Goal: Task Accomplishment & Management: Manage account settings

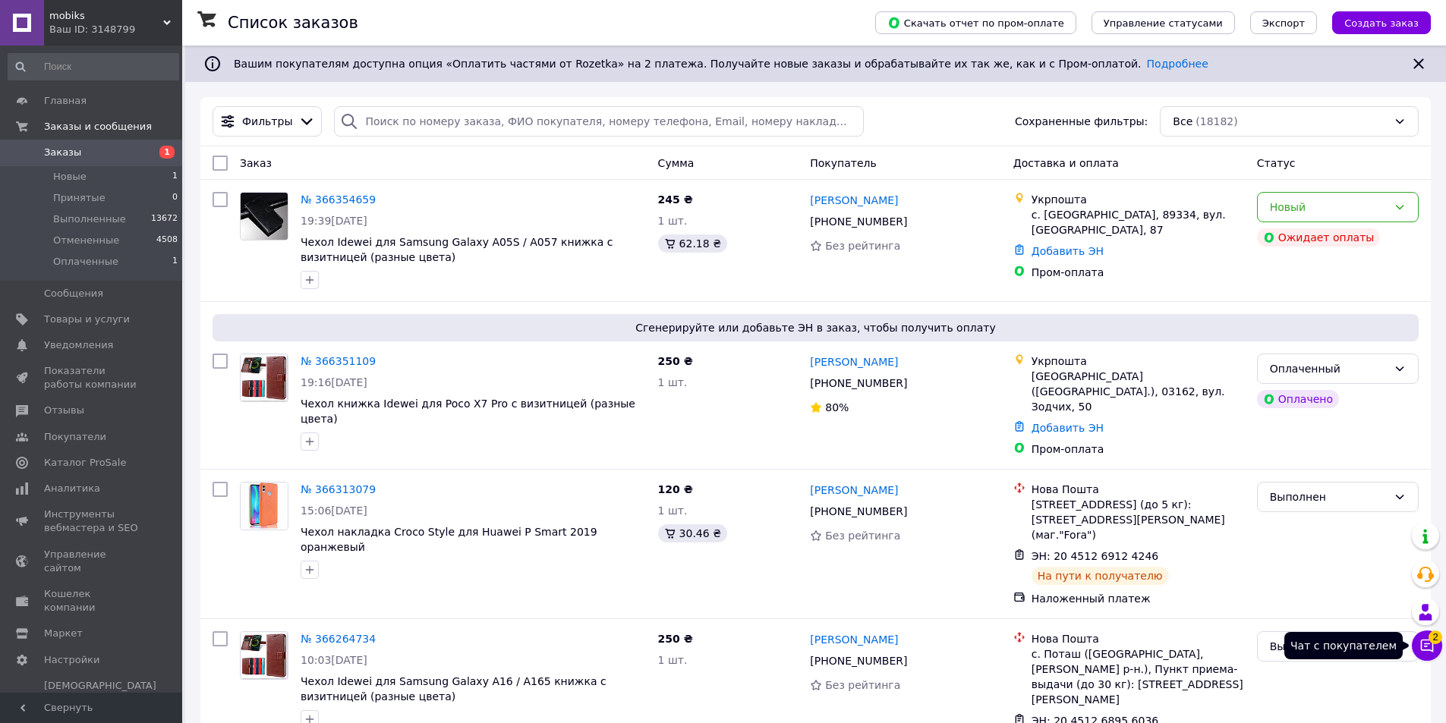
click at [1414, 643] on button "Чат с покупателем 2" at bounding box center [1426, 646] width 30 height 30
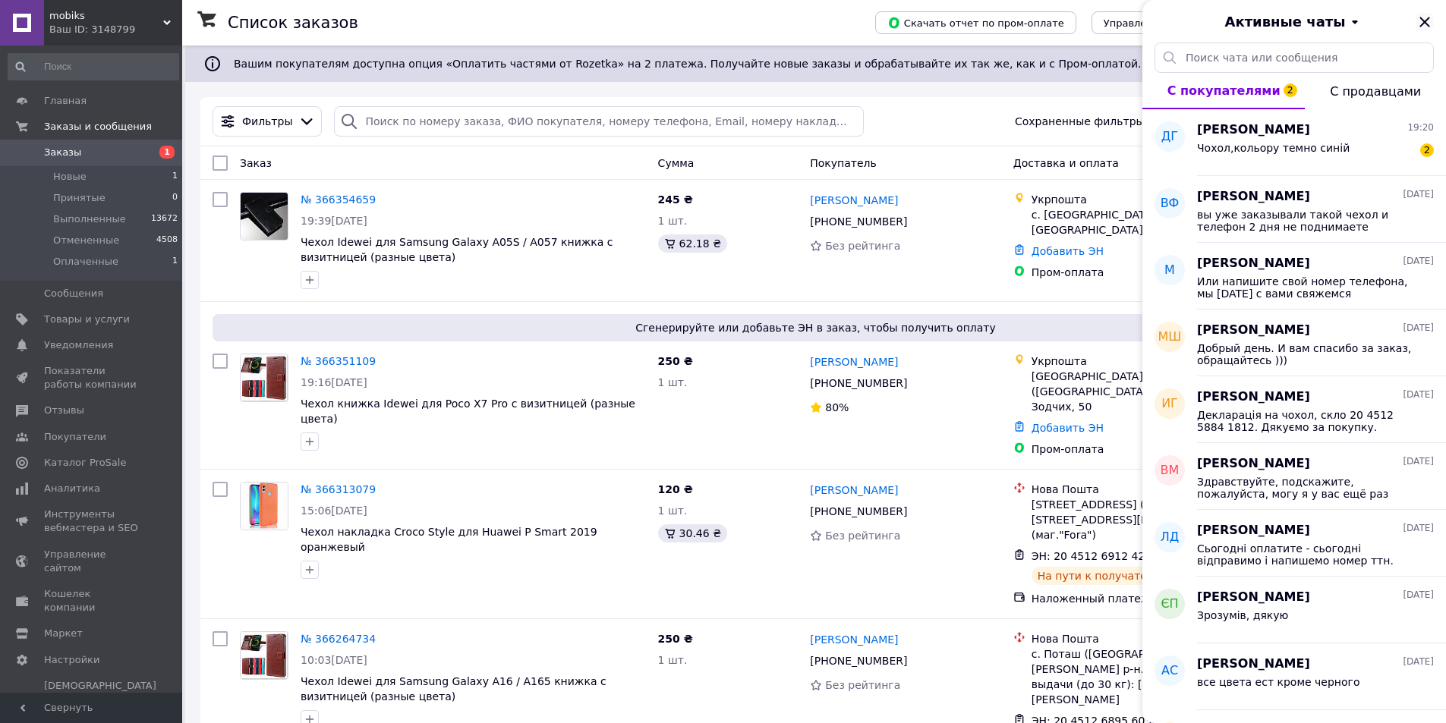
click at [1429, 14] on icon "Закрыть" at bounding box center [1424, 22] width 18 height 18
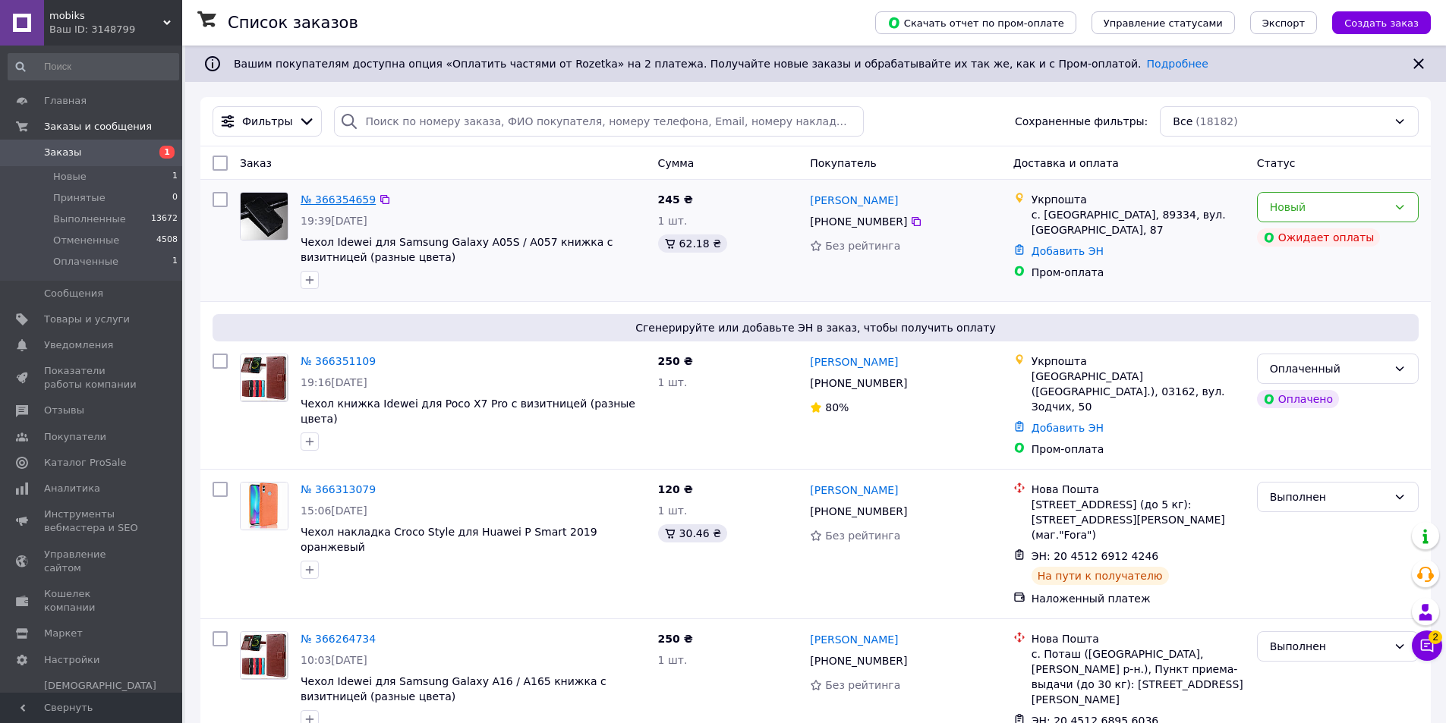
click at [334, 196] on link "№ 366354659" at bounding box center [337, 200] width 75 height 12
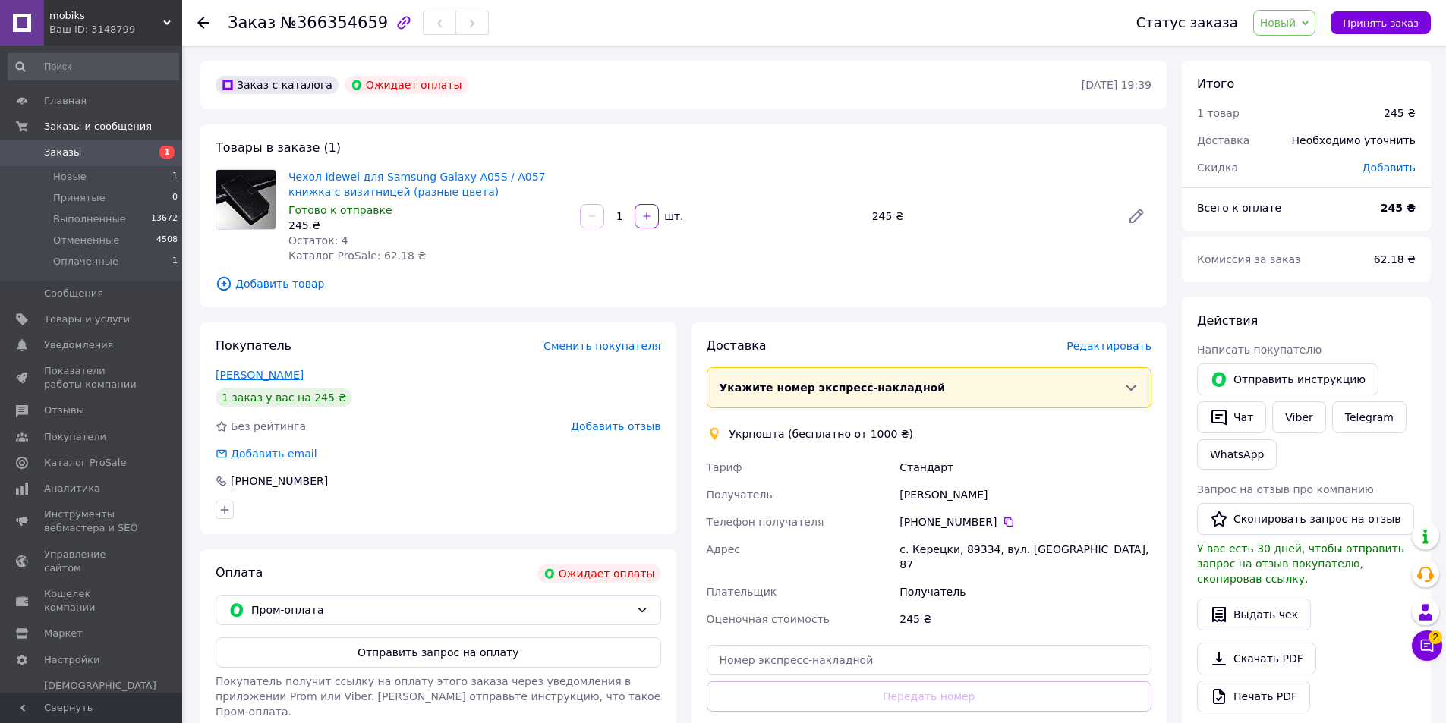
click at [291, 372] on link "[PERSON_NAME]" at bounding box center [260, 375] width 88 height 12
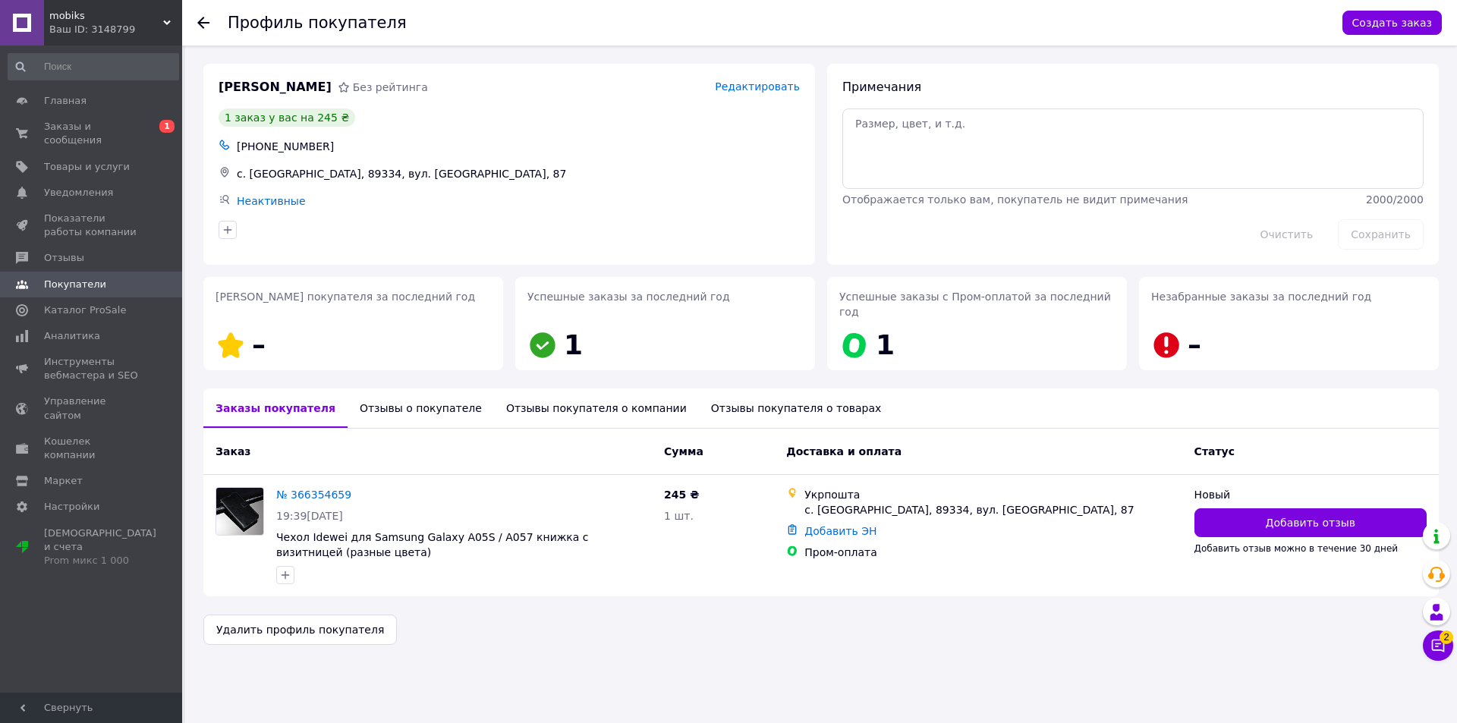
click at [417, 393] on div "Отзывы о покупателе" at bounding box center [421, 408] width 146 height 39
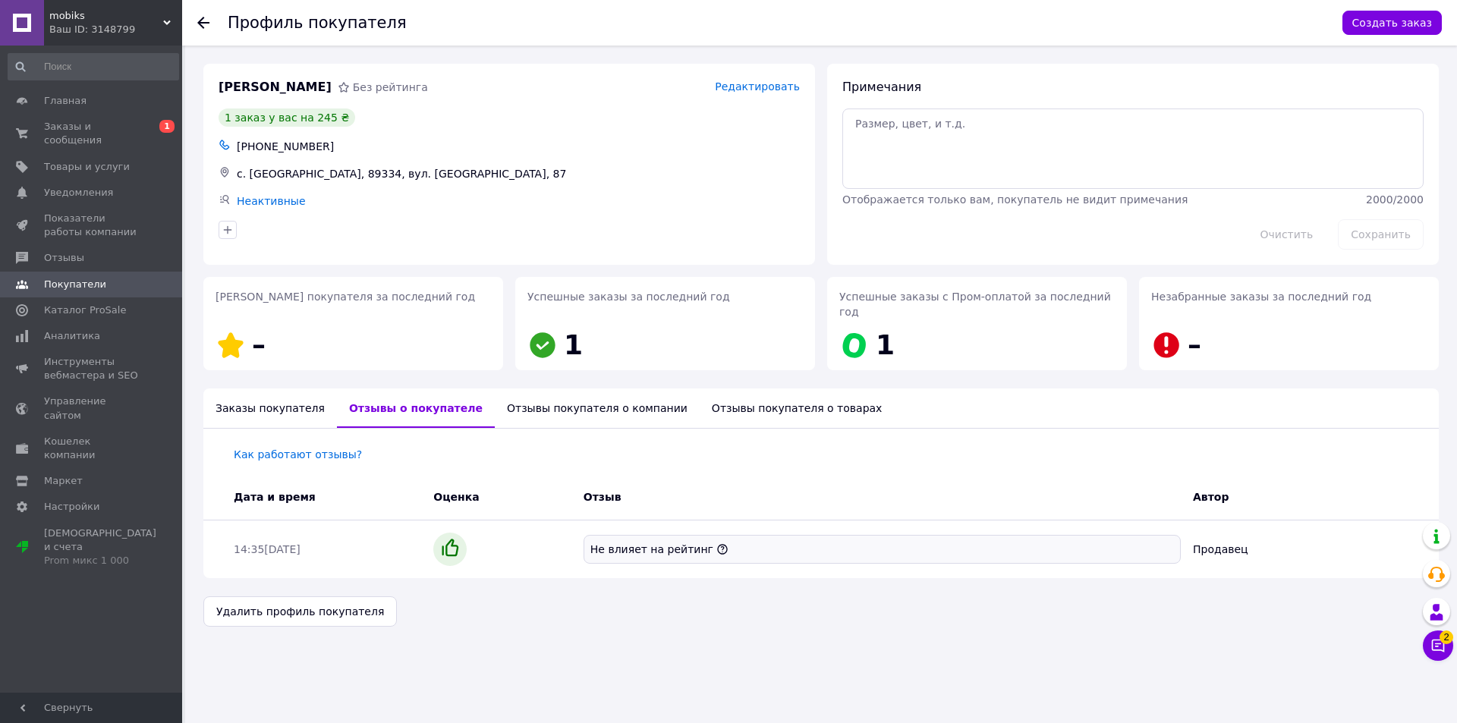
click at [259, 398] on div "Заказы покупателя" at bounding box center [270, 408] width 134 height 39
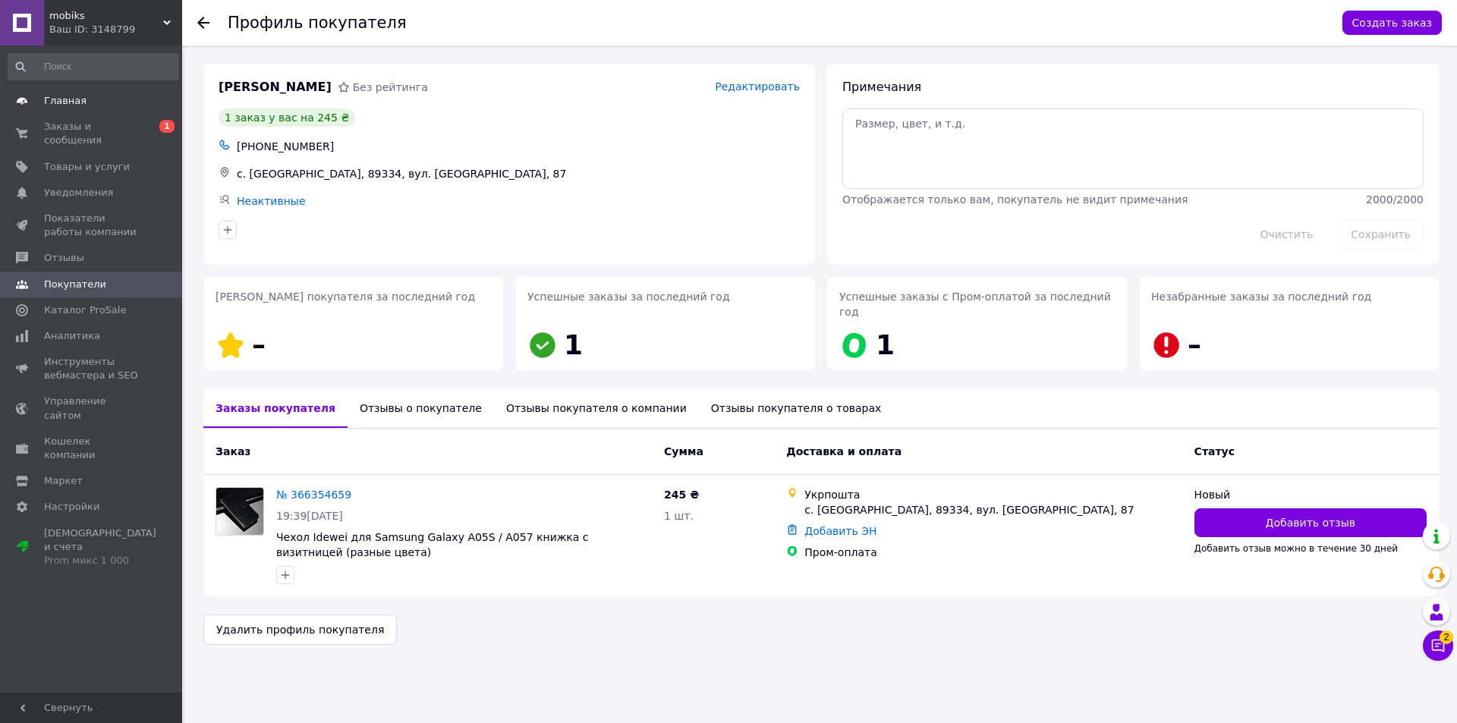
click at [96, 99] on span "Главная" at bounding box center [92, 101] width 96 height 14
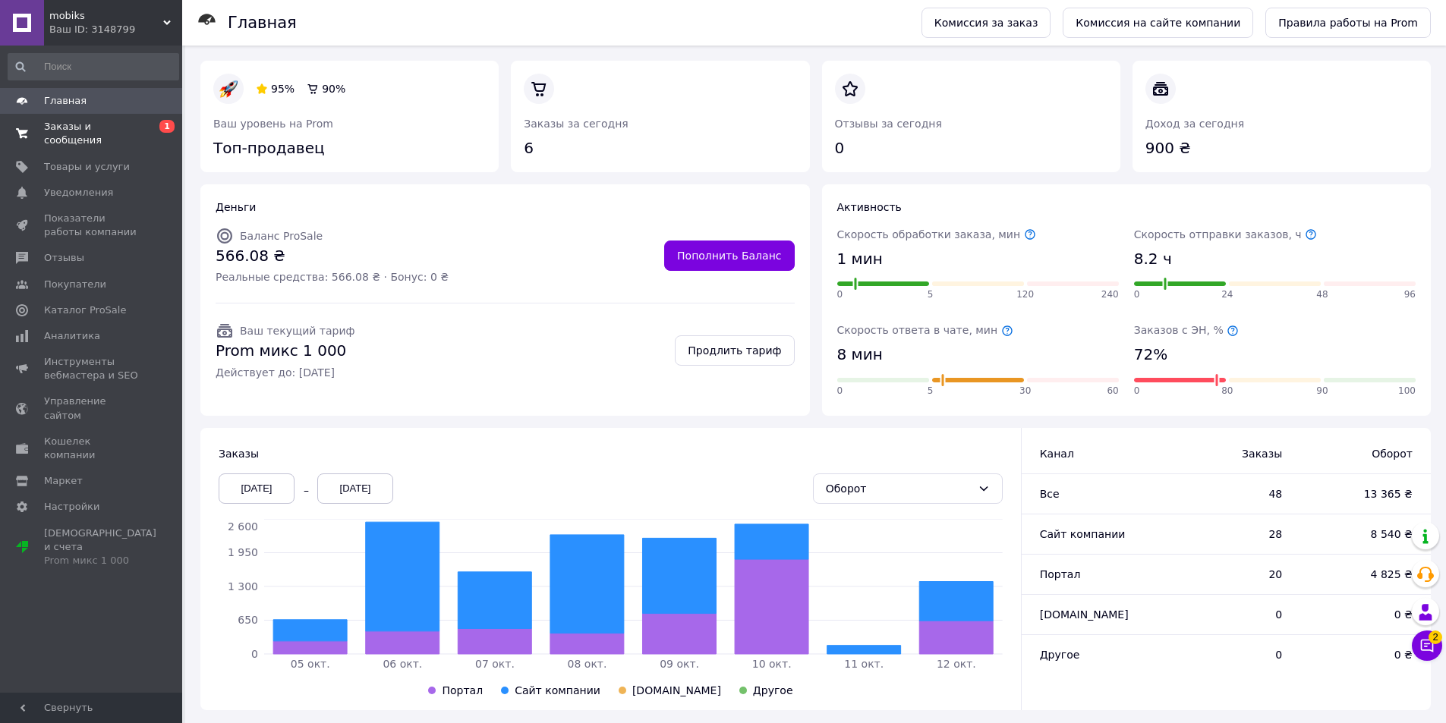
click at [138, 131] on span "Заказы и сообщения" at bounding box center [92, 133] width 96 height 27
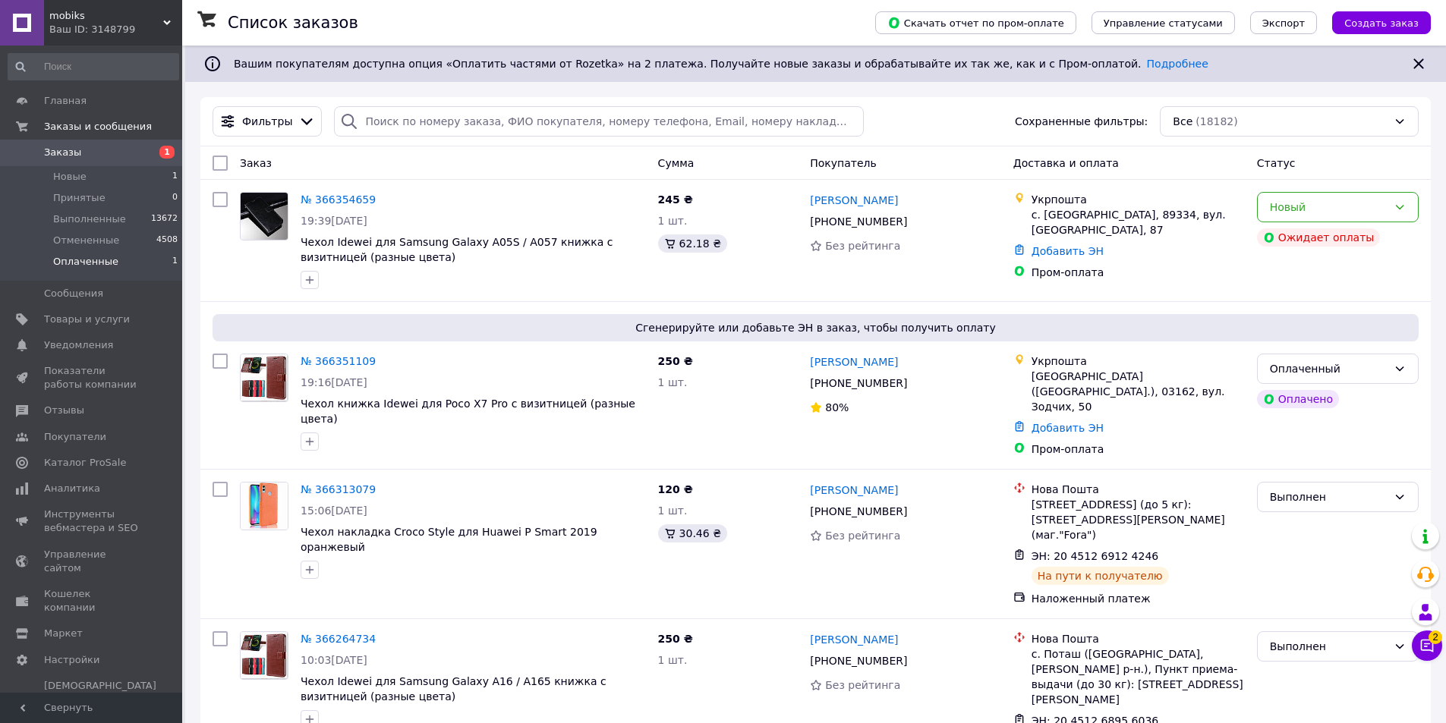
click at [95, 257] on span "Оплаченные" at bounding box center [85, 262] width 65 height 14
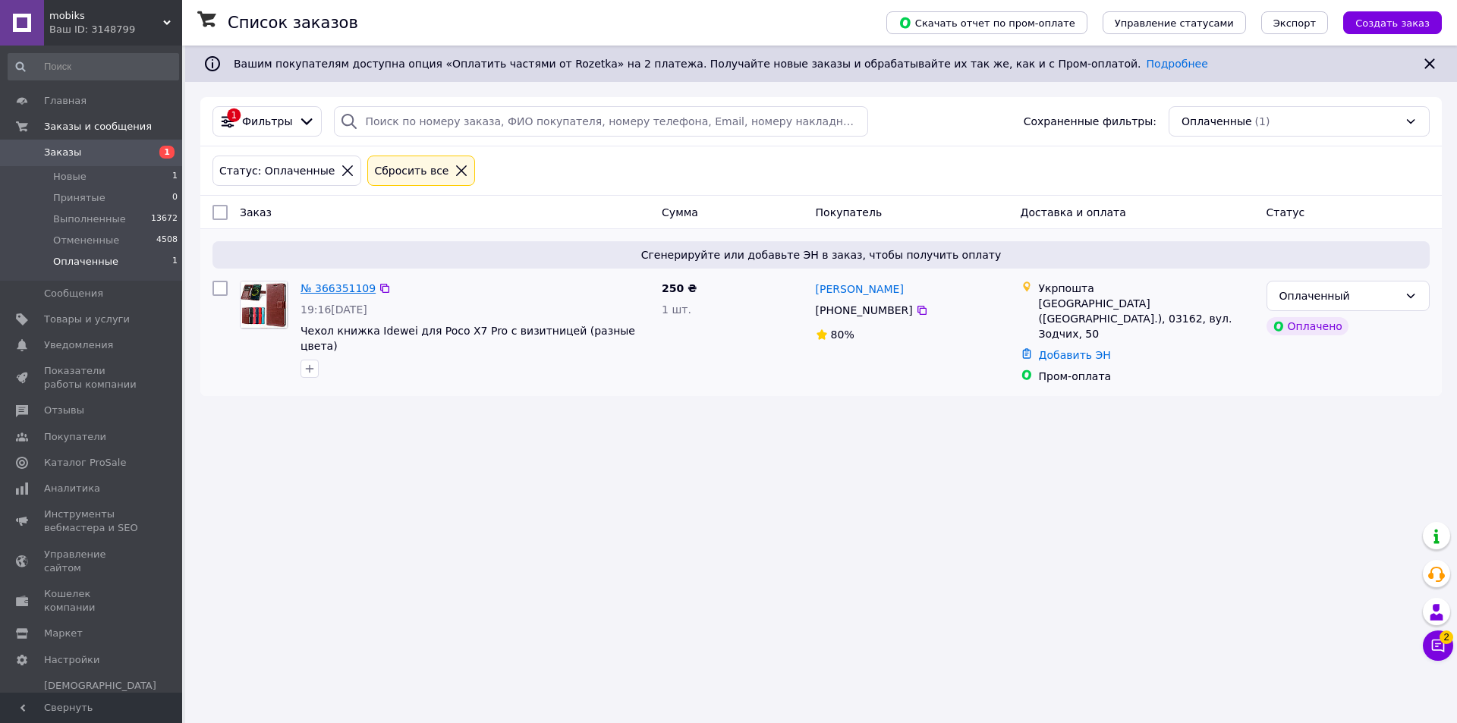
click at [338, 291] on link "№ 366351109" at bounding box center [337, 288] width 75 height 12
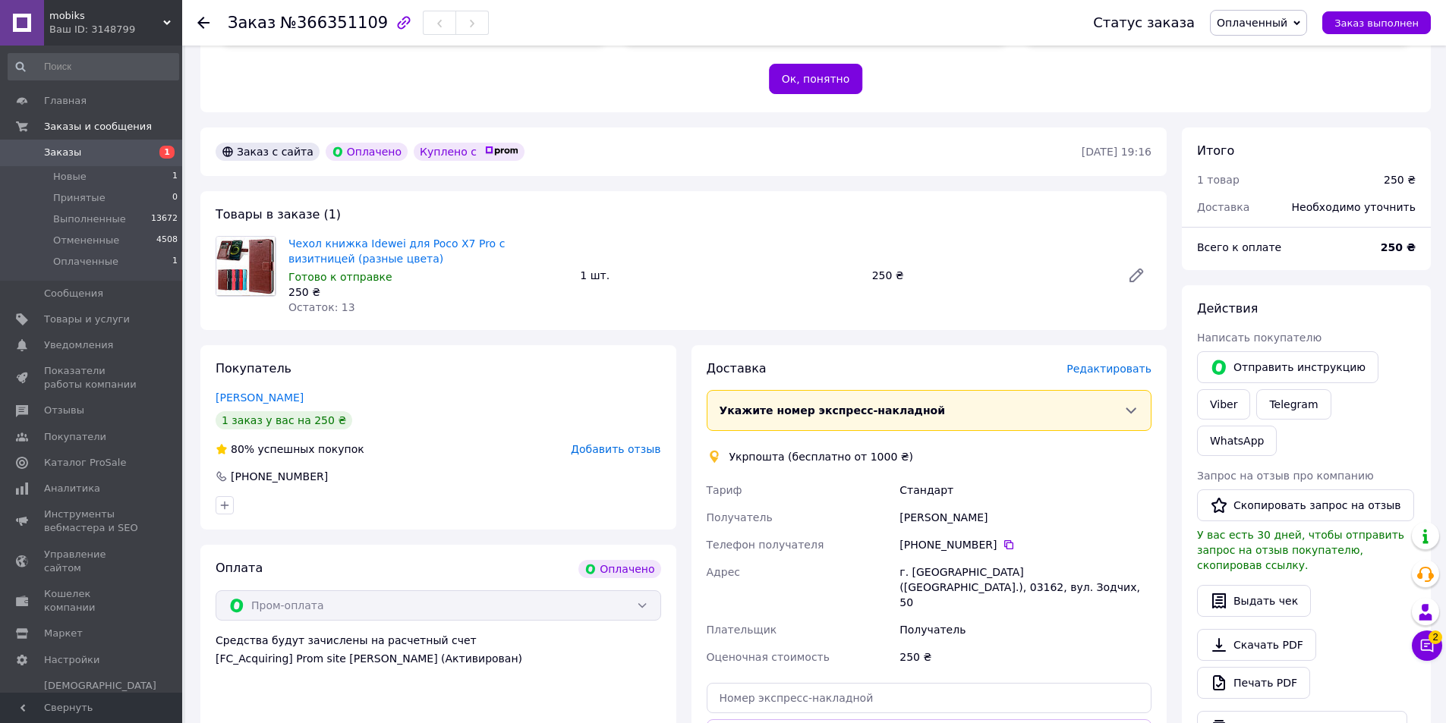
scroll to position [274, 0]
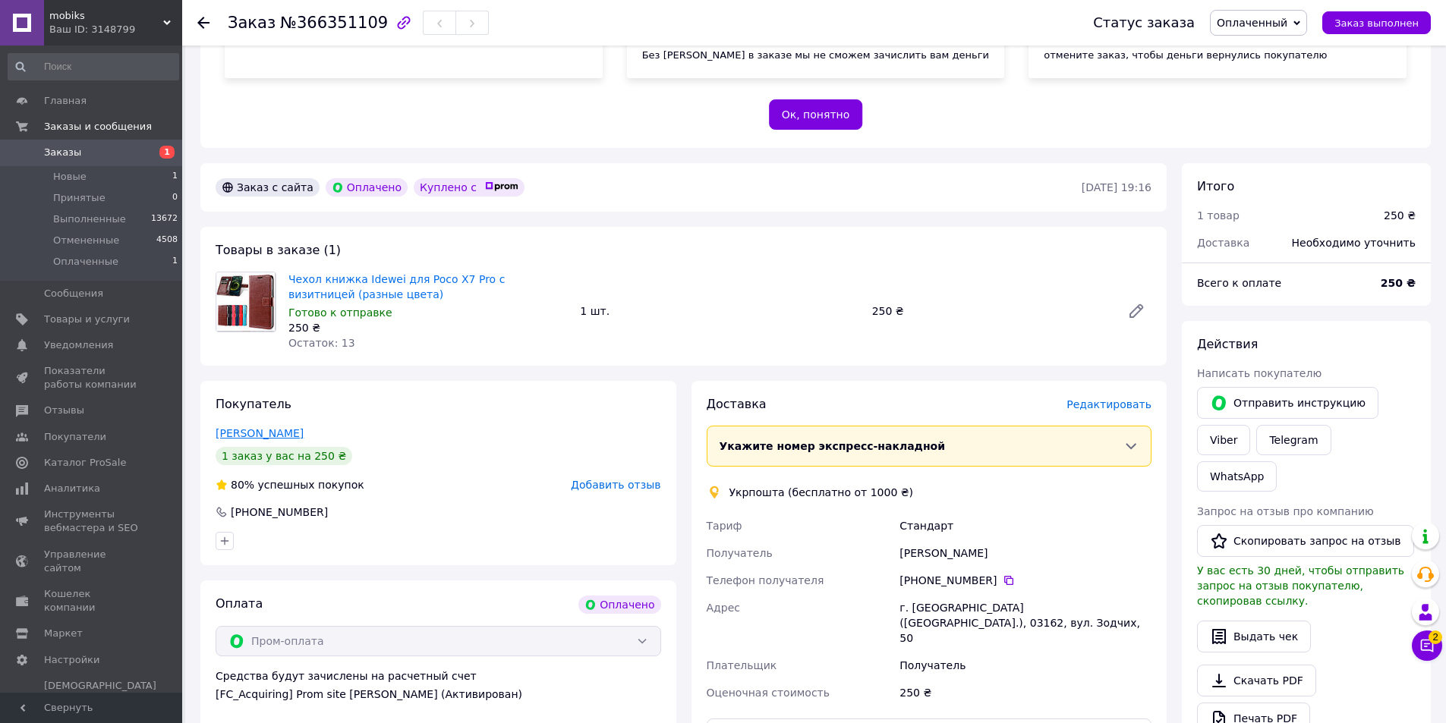
click at [272, 433] on link "[PERSON_NAME]" at bounding box center [260, 433] width 88 height 12
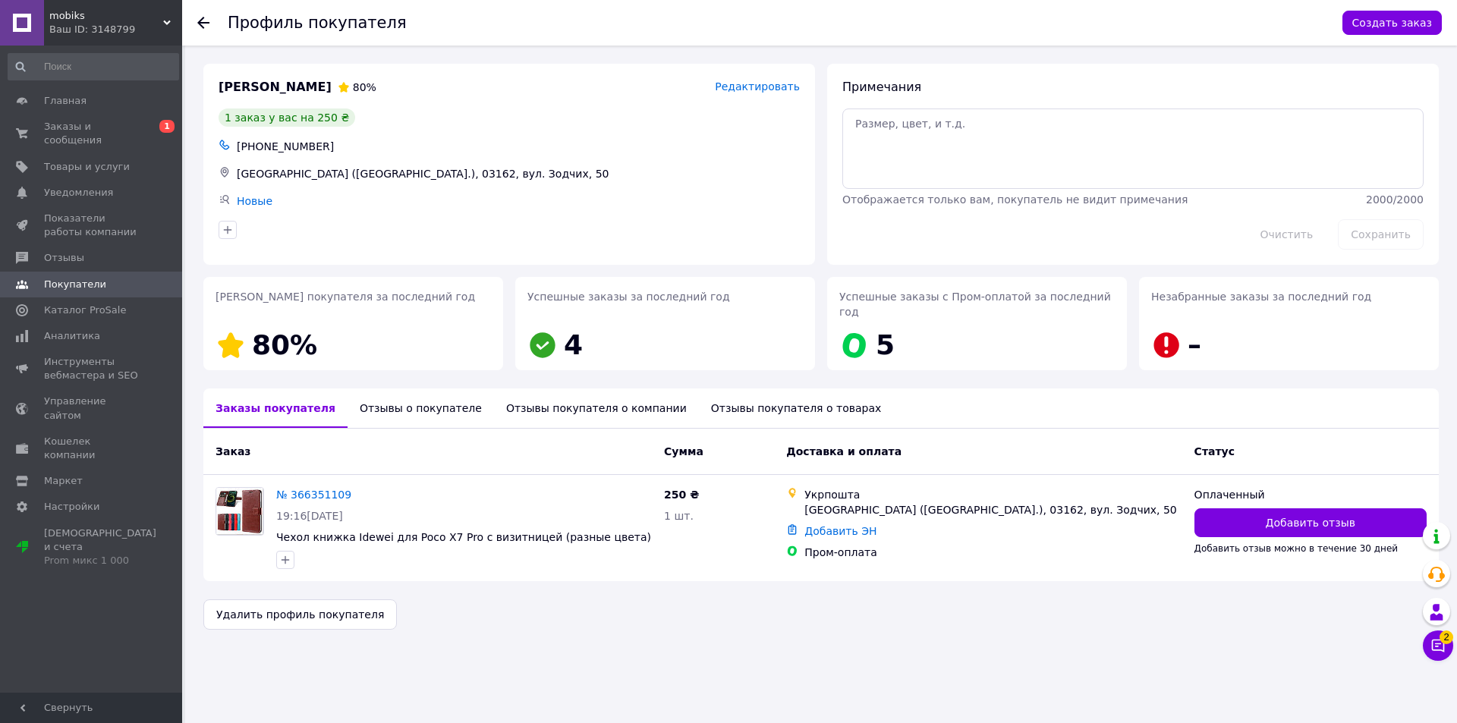
click at [396, 397] on div "Отзывы о покупателе" at bounding box center [421, 408] width 146 height 39
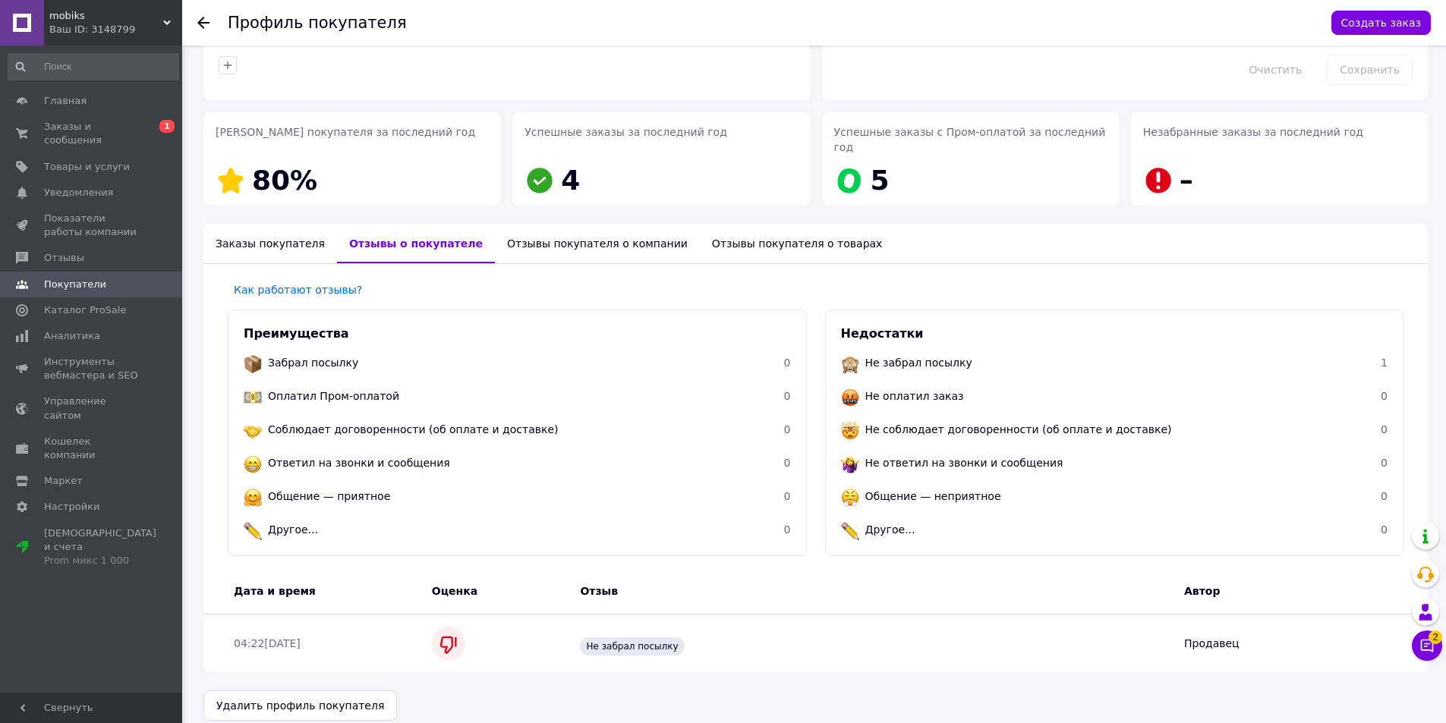
scroll to position [165, 0]
click at [536, 230] on div "Отзывы покупателя о компании" at bounding box center [597, 242] width 205 height 39
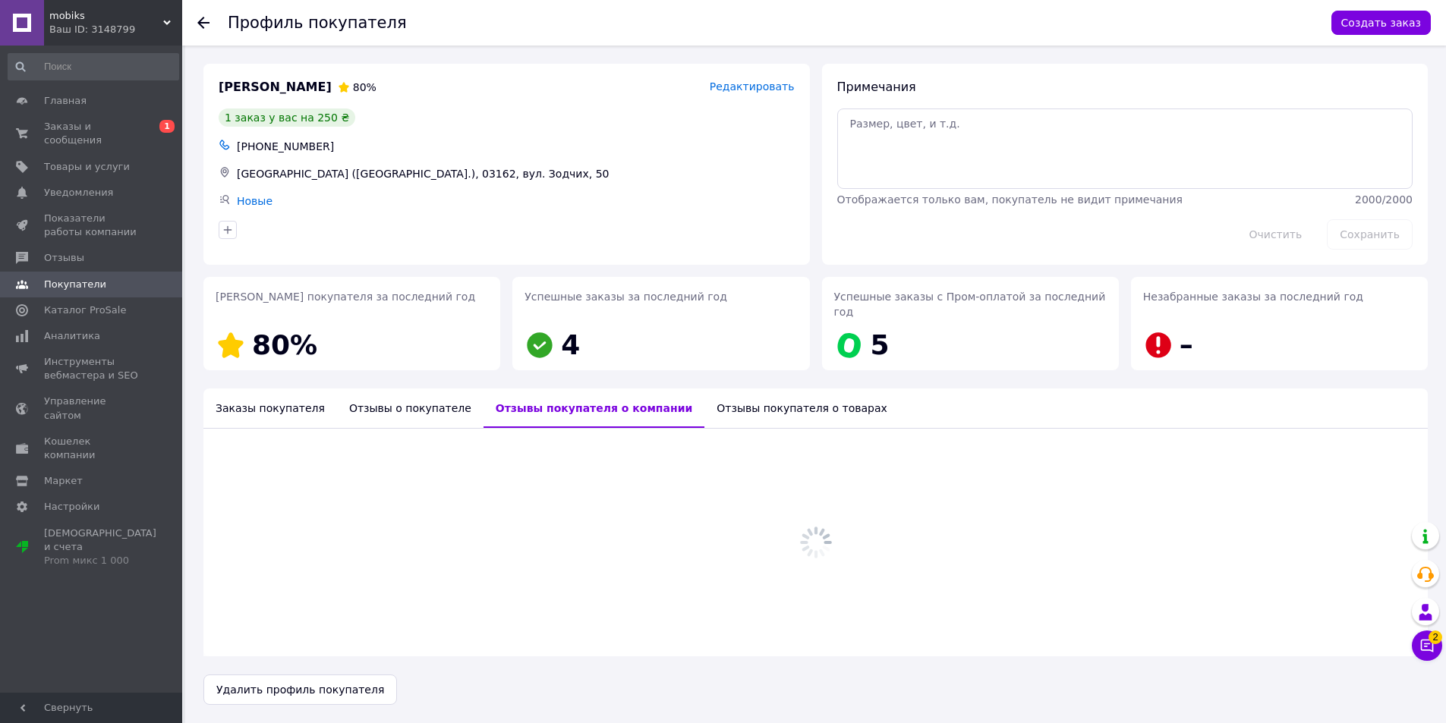
scroll to position [0, 0]
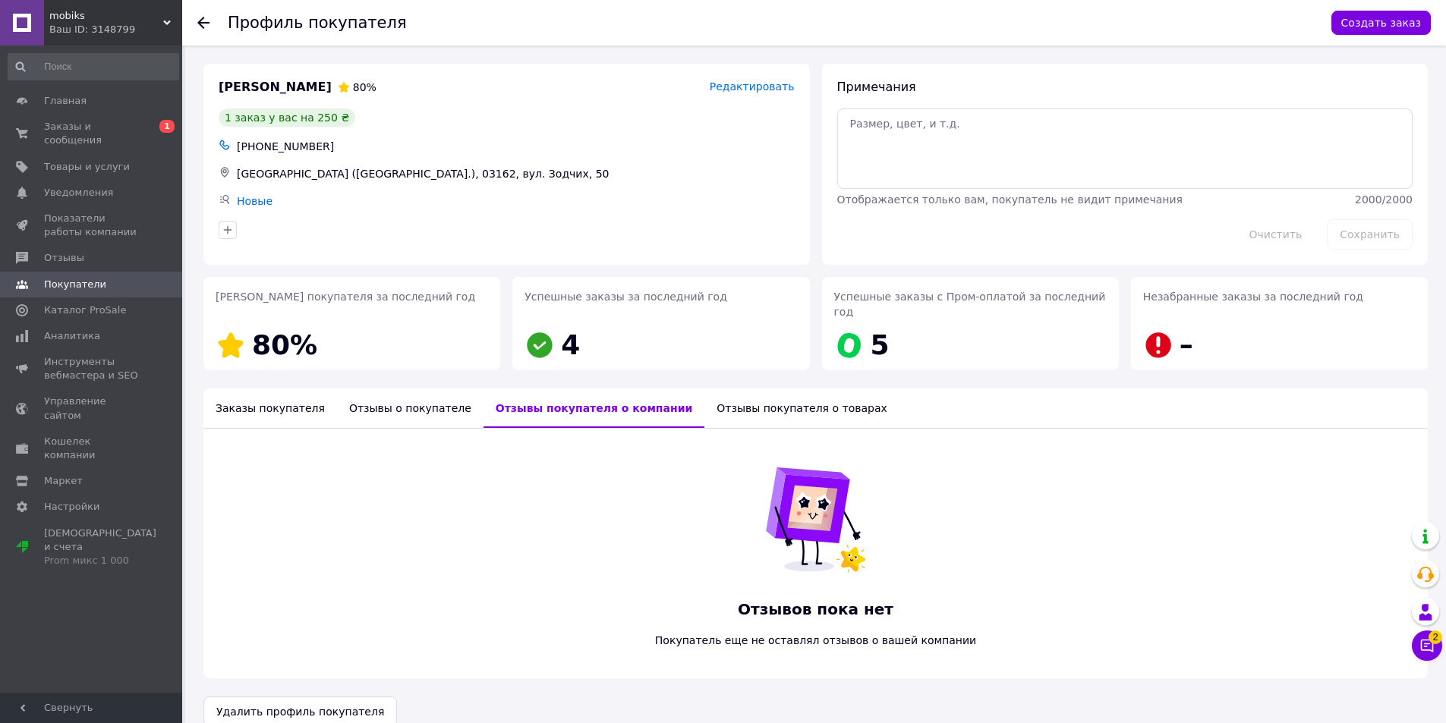
click at [262, 393] on div "Заказы покупателя" at bounding box center [270, 408] width 134 height 39
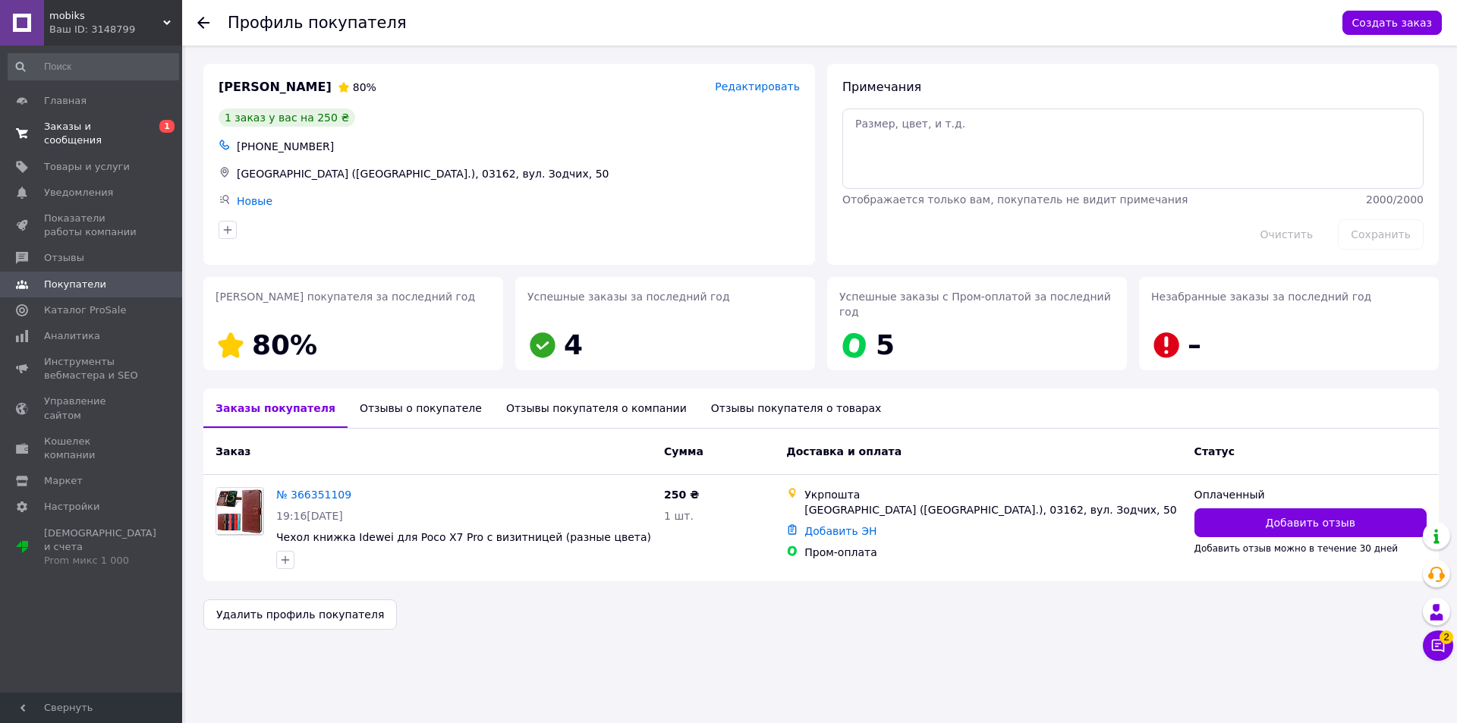
click at [93, 122] on span "Заказы и сообщения" at bounding box center [92, 133] width 96 height 27
